Goal: Check status: Check status

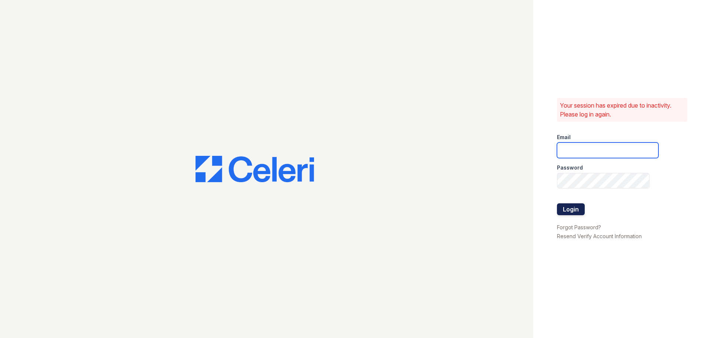
type input "arbors2@cafmanagement.com"
click at [578, 211] on button "Login" at bounding box center [571, 209] width 28 height 12
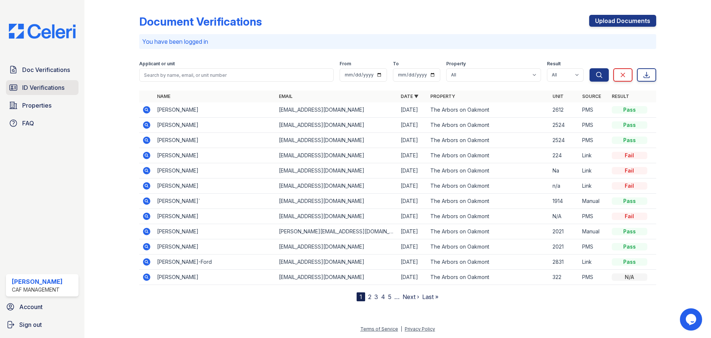
click at [53, 86] on span "ID Verifications" at bounding box center [43, 87] width 42 height 9
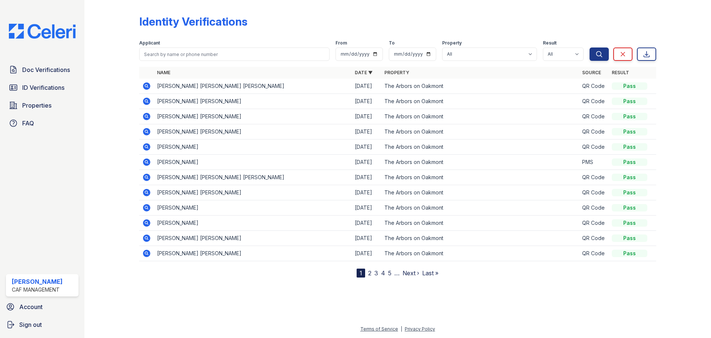
click at [150, 86] on icon at bounding box center [146, 85] width 7 height 7
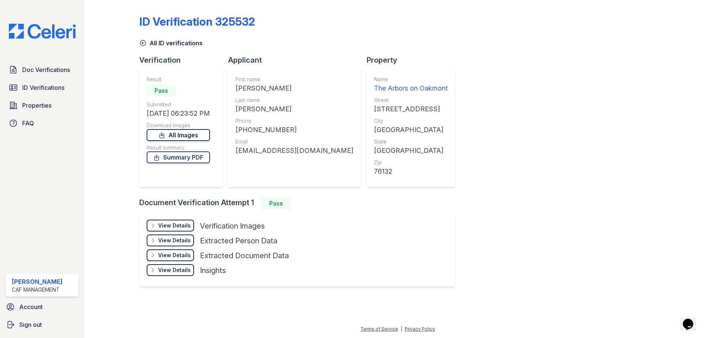
click at [202, 135] on link "All Images" at bounding box center [178, 135] width 63 height 12
